Goal: Task Accomplishment & Management: Use online tool/utility

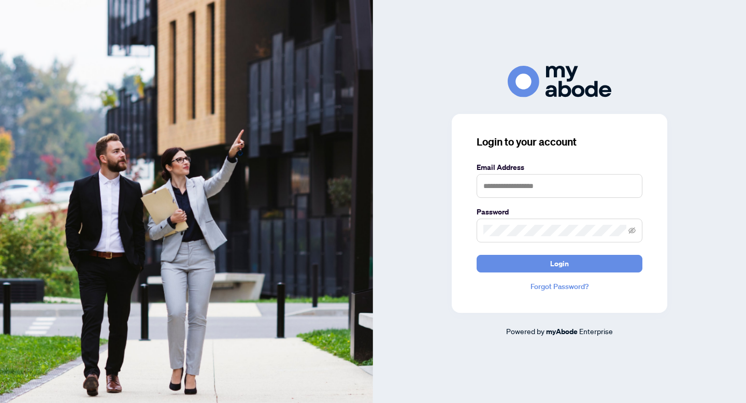
scroll to position [161, 0]
click at [501, 188] on input "text" at bounding box center [560, 186] width 166 height 24
type input "**********"
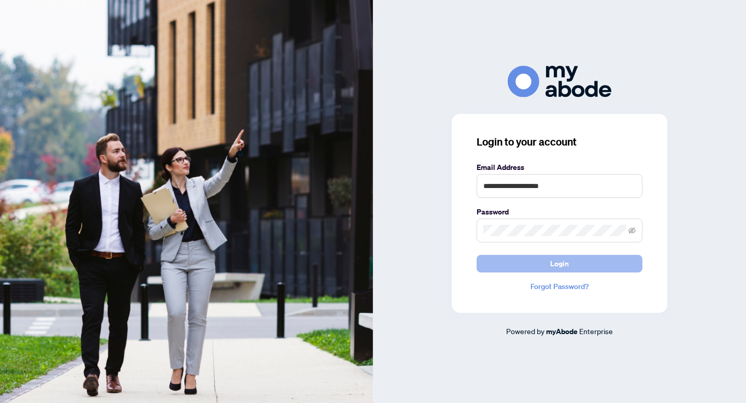
click at [573, 258] on button "Login" at bounding box center [560, 264] width 166 height 18
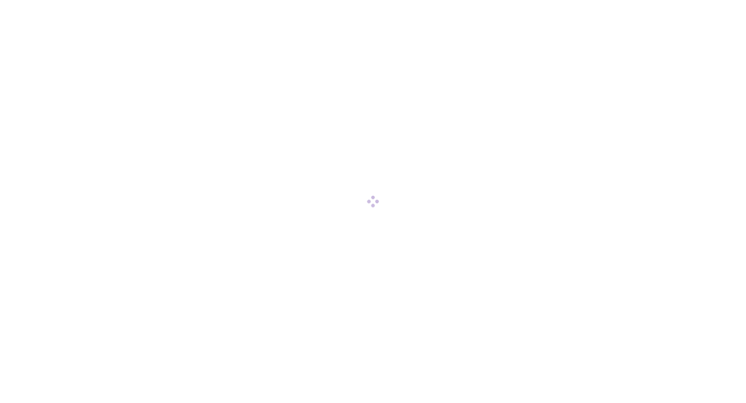
scroll to position [161, 0]
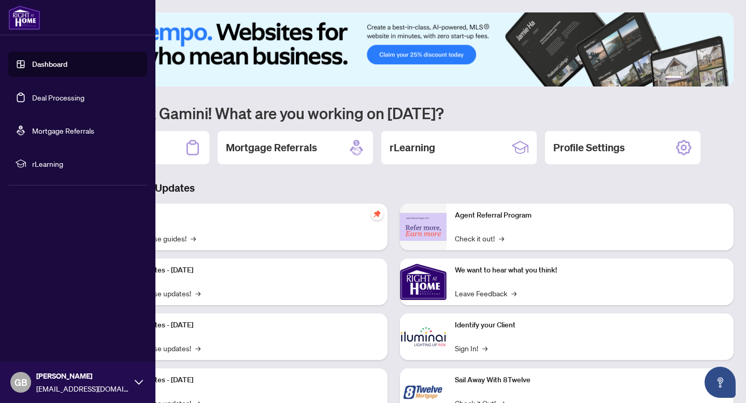
click at [32, 93] on link "Deal Processing" at bounding box center [58, 97] width 52 height 9
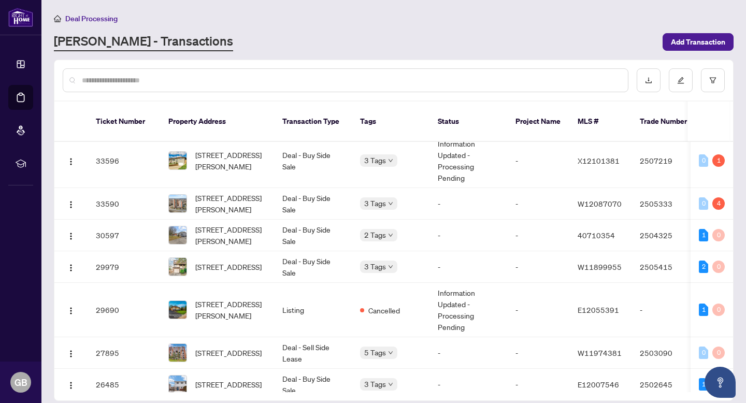
scroll to position [126, 0]
click at [165, 79] on input "text" at bounding box center [351, 80] width 538 height 11
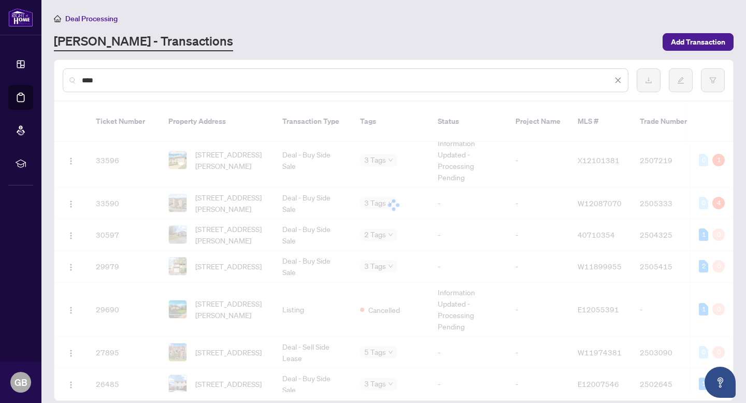
scroll to position [0, 0]
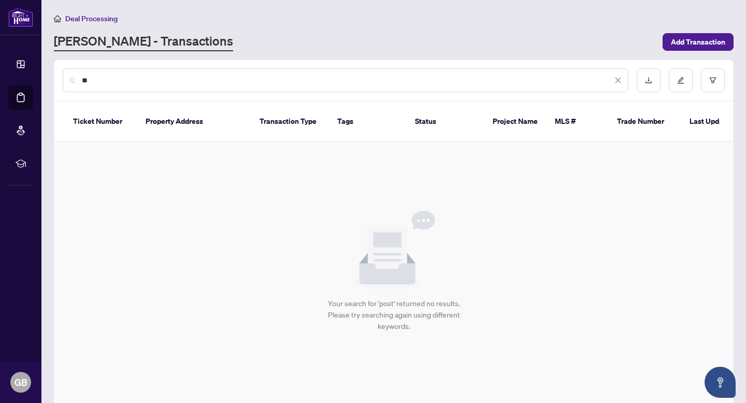
type input "*"
type input "********"
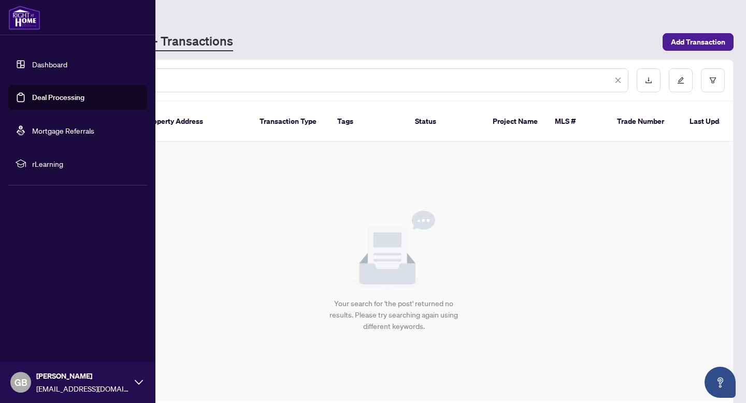
click at [45, 95] on link "Deal Processing" at bounding box center [58, 97] width 52 height 9
click at [45, 67] on link "Dashboard" at bounding box center [49, 64] width 35 height 9
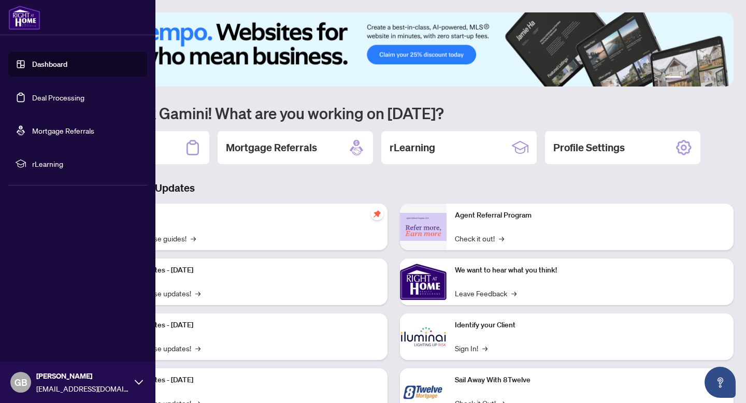
click at [41, 101] on link "Deal Processing" at bounding box center [58, 97] width 52 height 9
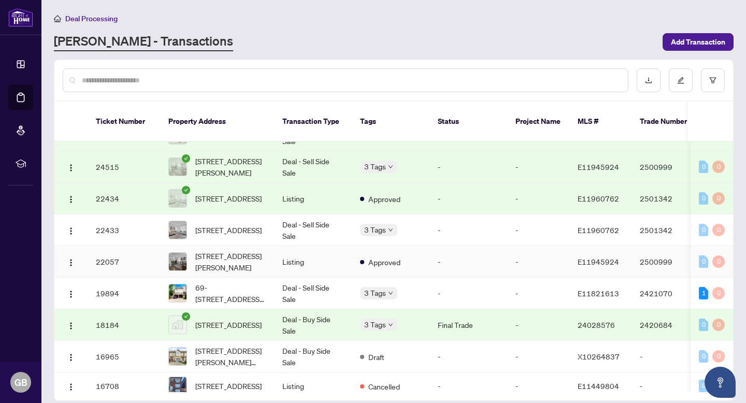
scroll to position [453, 0]
